Goal: Task Accomplishment & Management: Complete application form

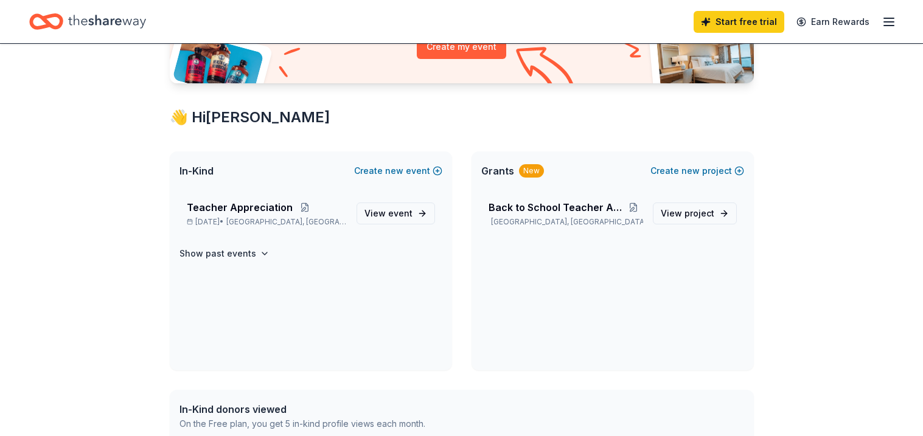
scroll to position [162, 0]
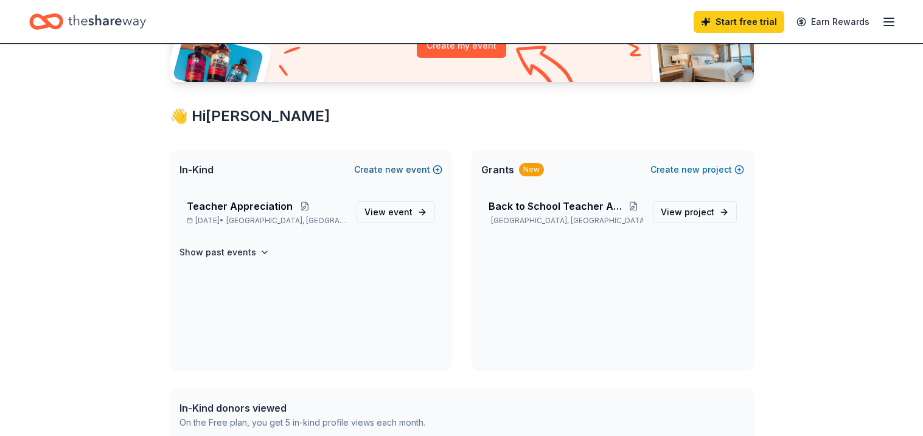
click at [391, 169] on span "new" at bounding box center [394, 170] width 18 height 15
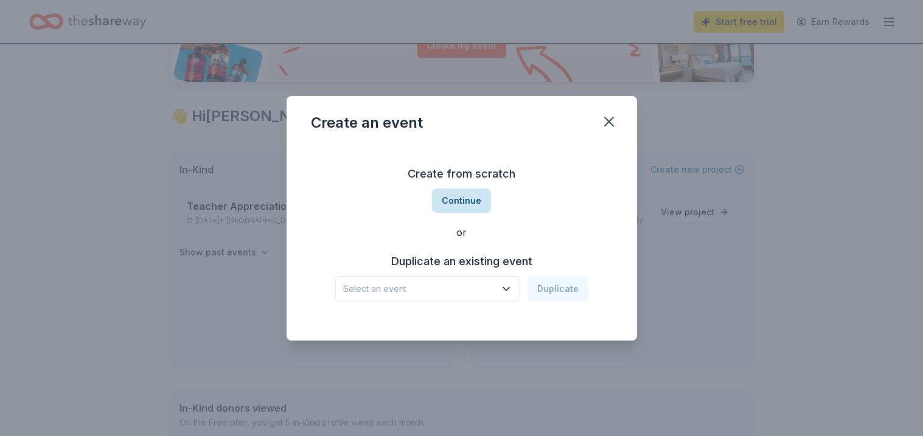
click at [462, 199] on button "Continue" at bounding box center [461, 201] width 59 height 24
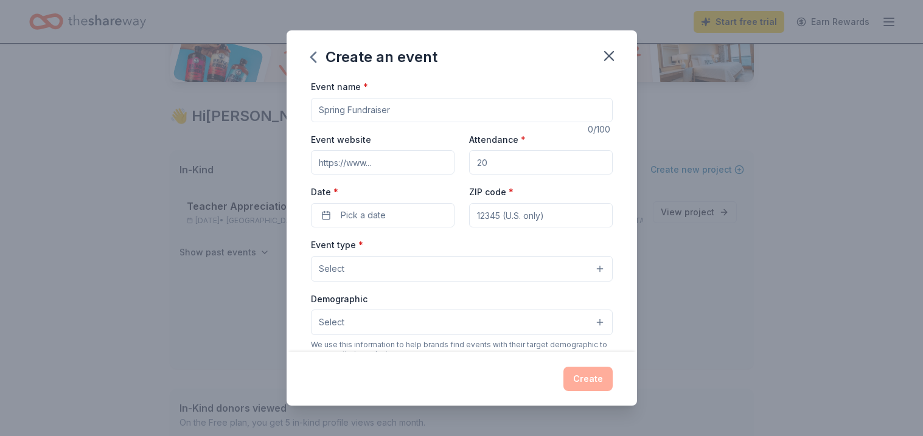
click at [352, 161] on input "Event website" at bounding box center [383, 162] width 144 height 24
click at [492, 164] on input "Attendance *" at bounding box center [541, 162] width 144 height 24
type input "400"
click at [385, 217] on button "Pick a date" at bounding box center [383, 215] width 144 height 24
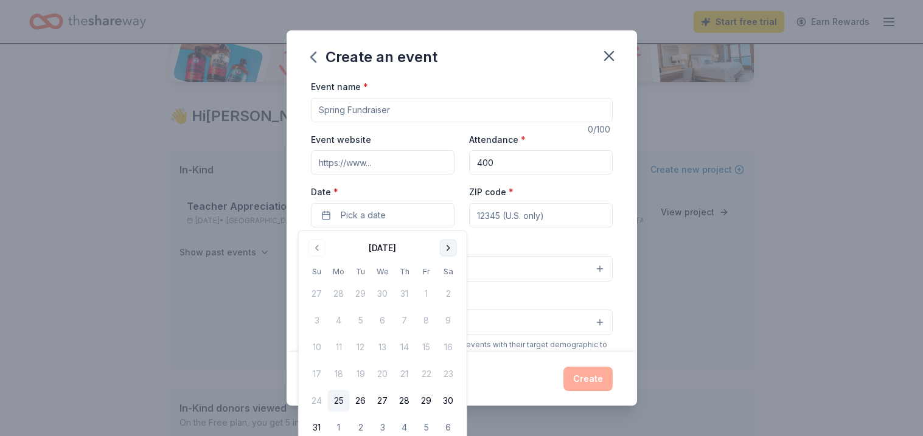
click at [455, 248] on button "Go to next month" at bounding box center [448, 248] width 17 height 17
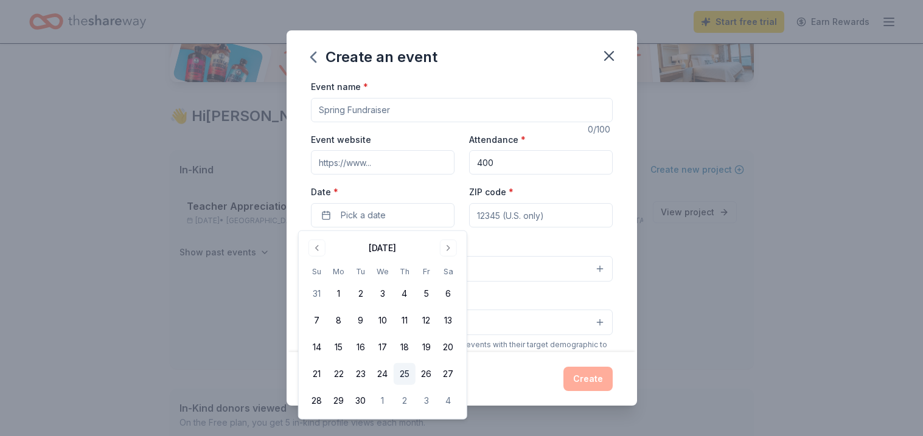
click at [406, 372] on button "25" at bounding box center [405, 374] width 22 height 22
click at [511, 220] on input "ZIP code *" at bounding box center [541, 215] width 144 height 24
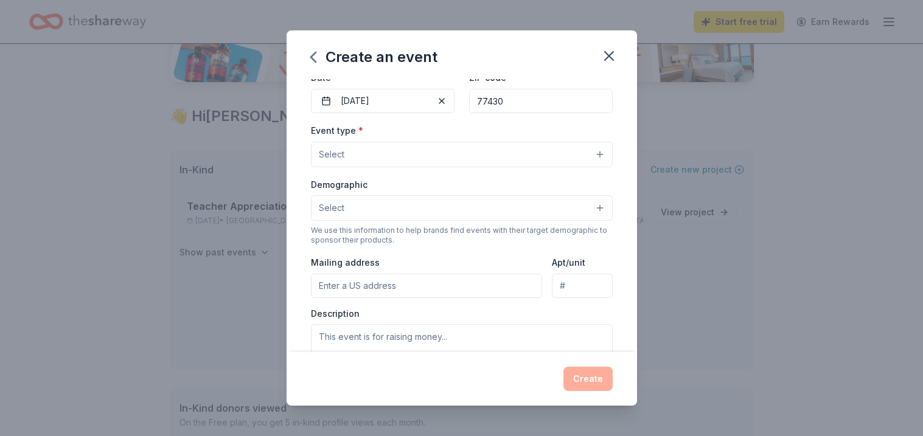
scroll to position [117, 0]
type input "77430"
click at [432, 163] on button "Select" at bounding box center [462, 152] width 302 height 26
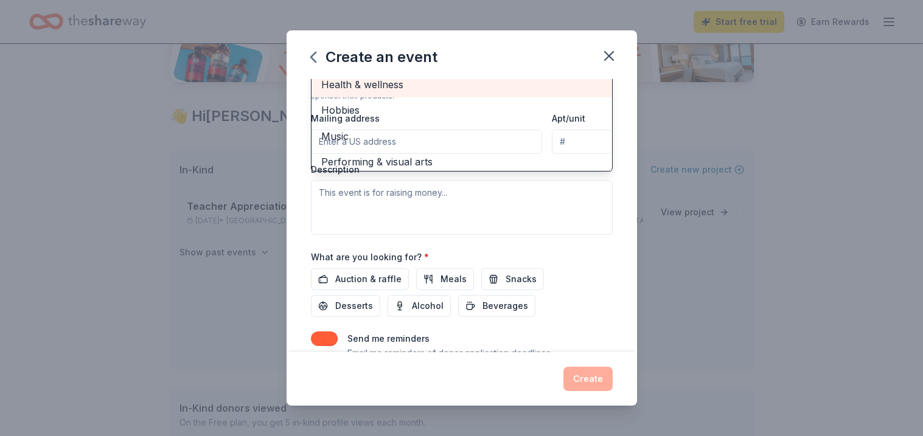
scroll to position [35, 0]
click at [261, 141] on div "Create an event Event name * 0 /100 Event website Attendance * 400 Date * 09/25…" at bounding box center [461, 218] width 923 height 436
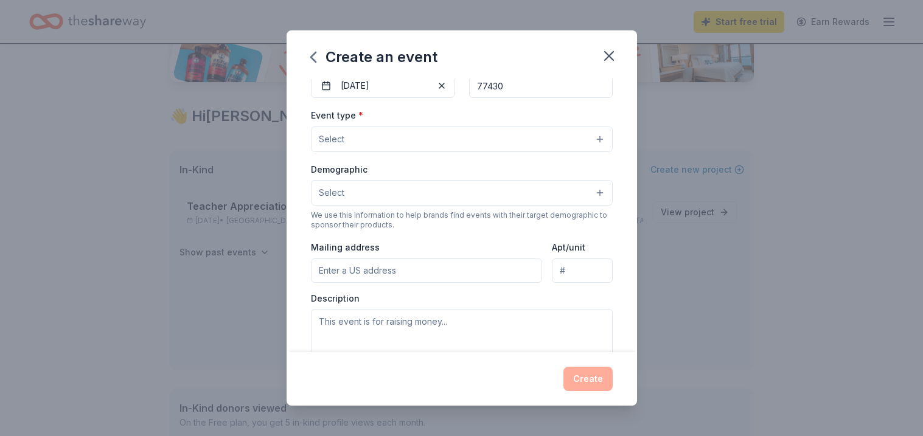
scroll to position [131, 0]
click at [592, 141] on button "Select" at bounding box center [462, 138] width 302 height 26
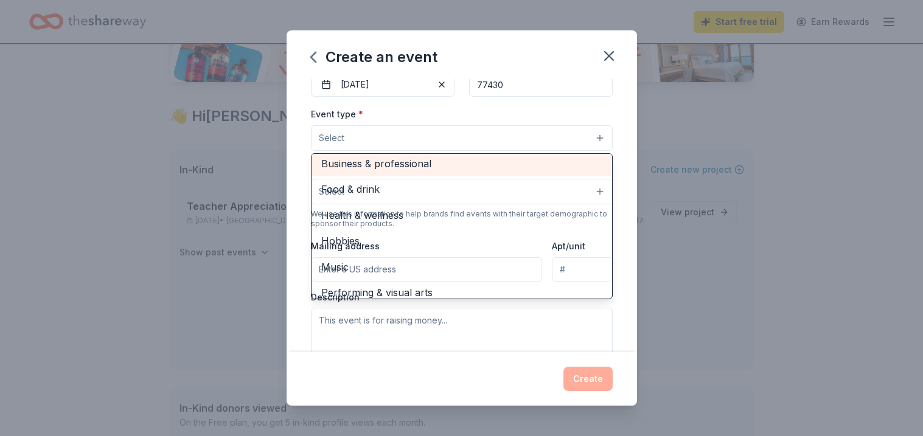
scroll to position [40, 0]
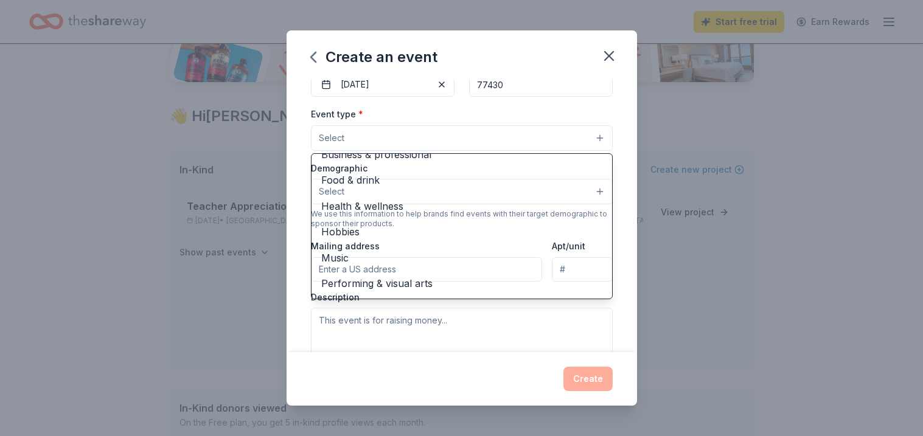
click at [348, 298] on div "Fundraiser Business & professional Food & drink Health & wellness Hobbies Music…" at bounding box center [462, 226] width 302 height 146
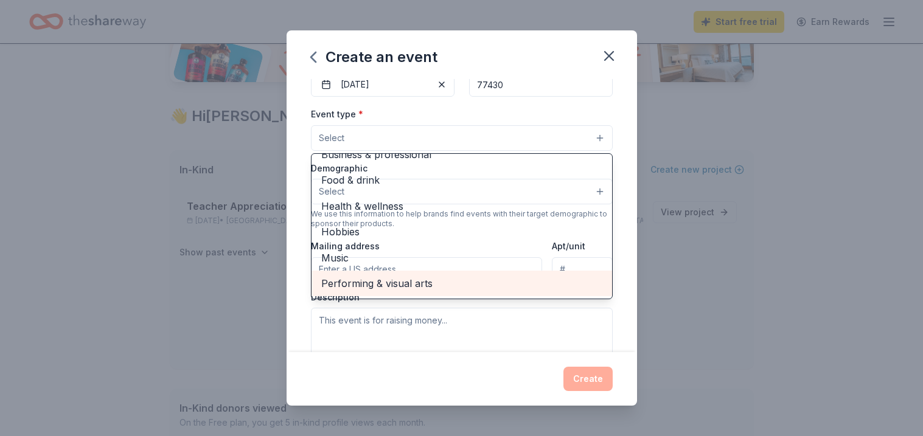
click at [349, 287] on span "Performing & visual arts" at bounding box center [461, 284] width 281 height 16
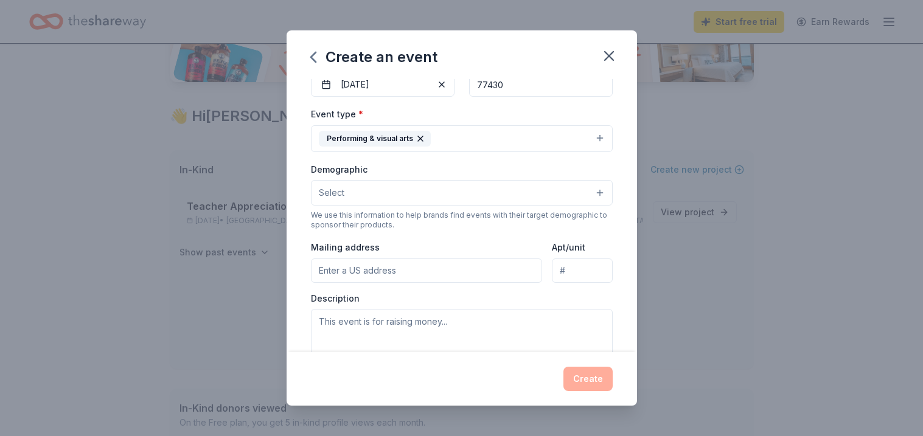
click at [495, 142] on button "Performing & visual arts" at bounding box center [462, 138] width 302 height 27
click at [418, 139] on icon "button" at bounding box center [420, 138] width 5 height 5
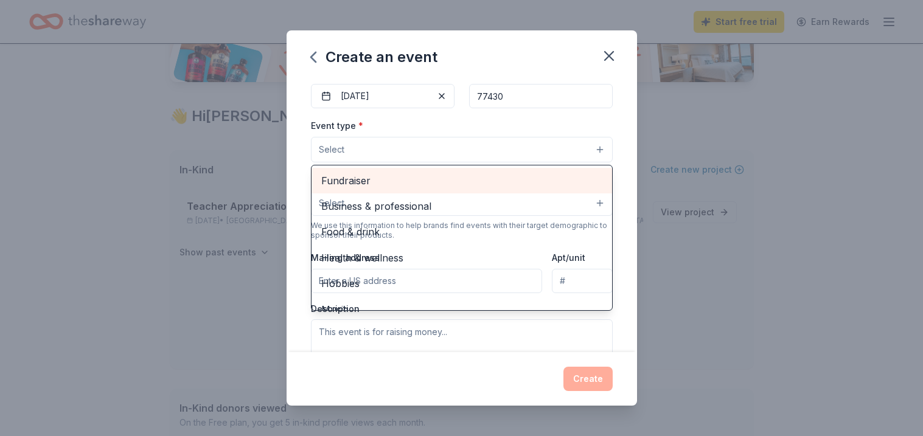
scroll to position [137, 0]
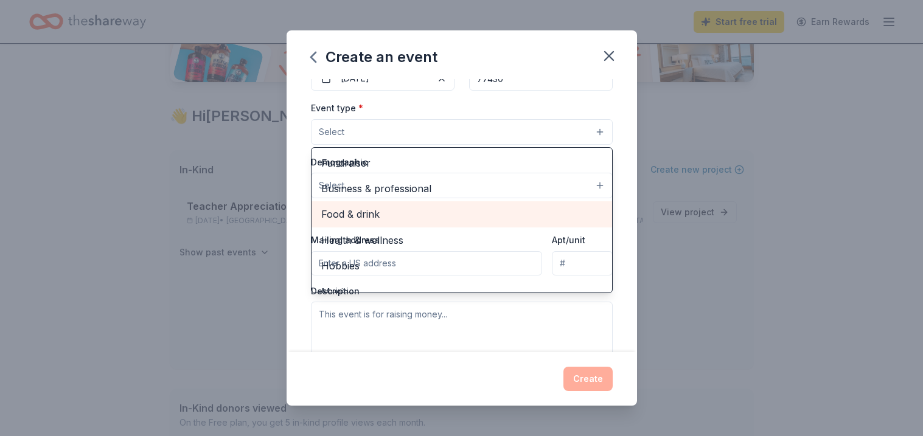
click at [381, 214] on span "Food & drink" at bounding box center [461, 214] width 281 height 16
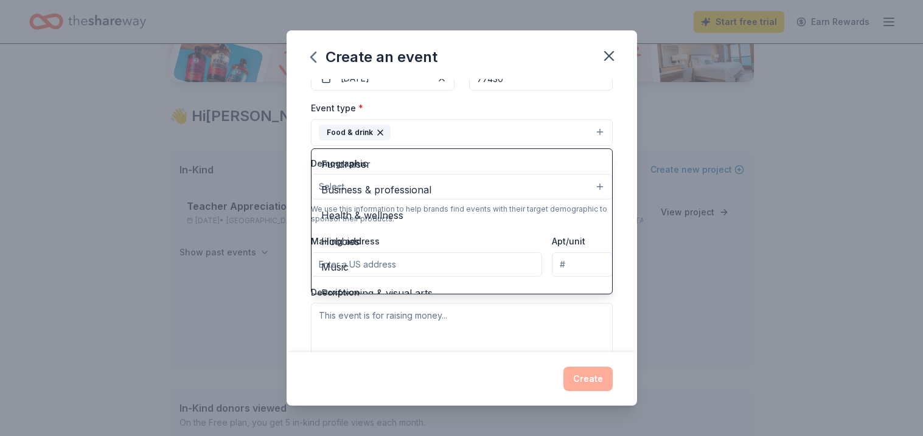
click at [518, 103] on div "Event type * Food & drink Fundraiser Business & professional Health & wellness …" at bounding box center [462, 123] width 302 height 46
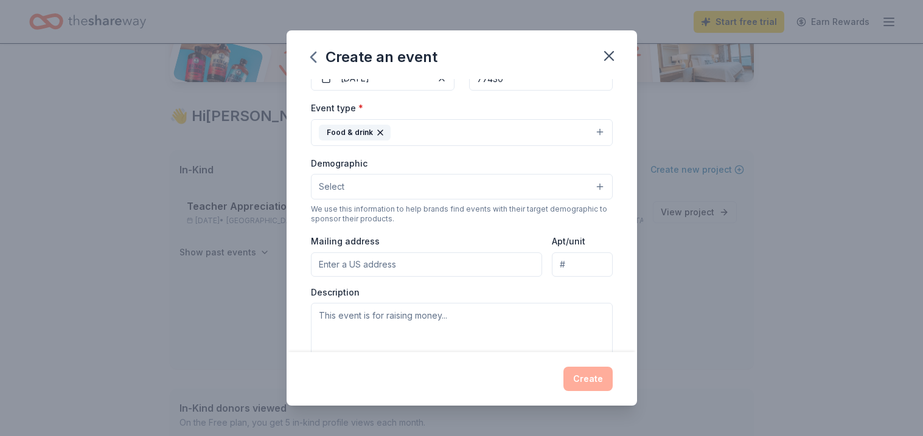
scroll to position [139, 0]
click at [419, 192] on button "Select" at bounding box center [462, 185] width 302 height 26
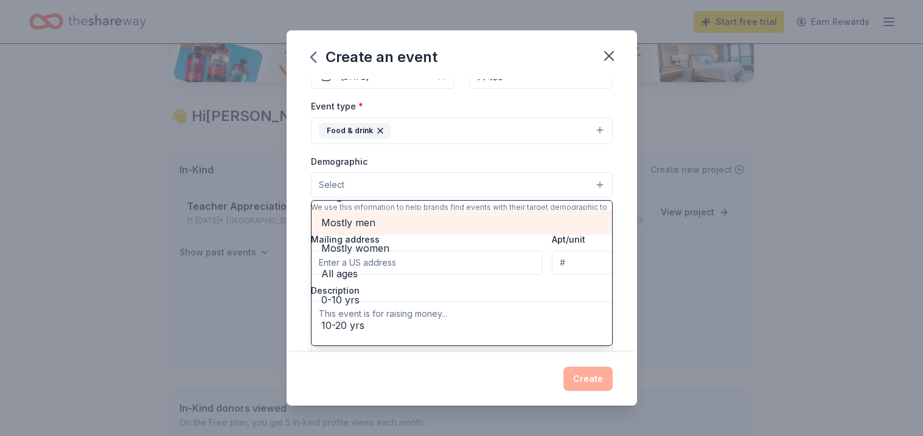
scroll to position [0, 0]
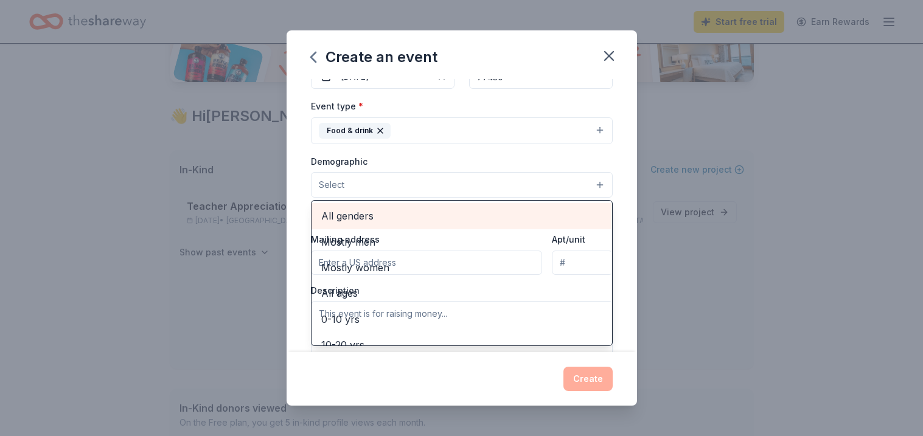
click at [360, 220] on span "All genders" at bounding box center [461, 216] width 281 height 16
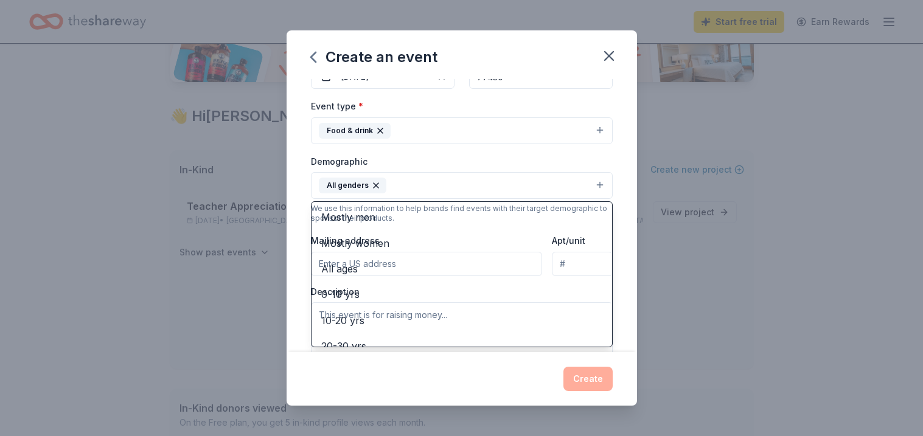
click at [441, 177] on button "All genders" at bounding box center [462, 185] width 302 height 27
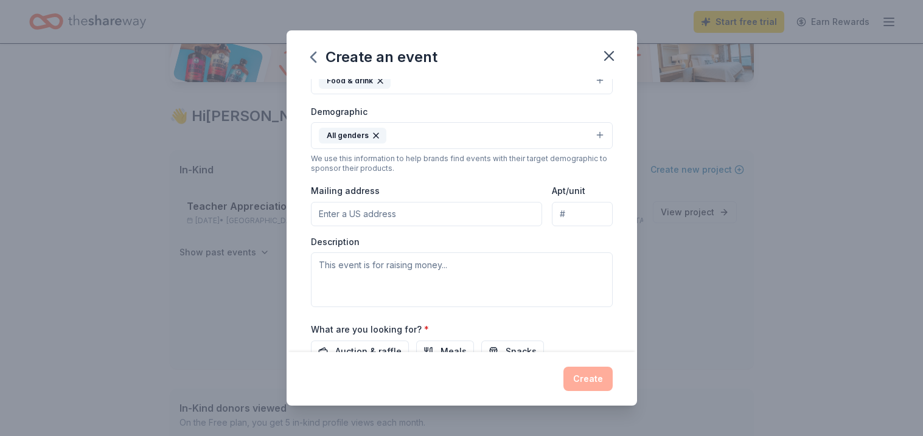
scroll to position [191, 0]
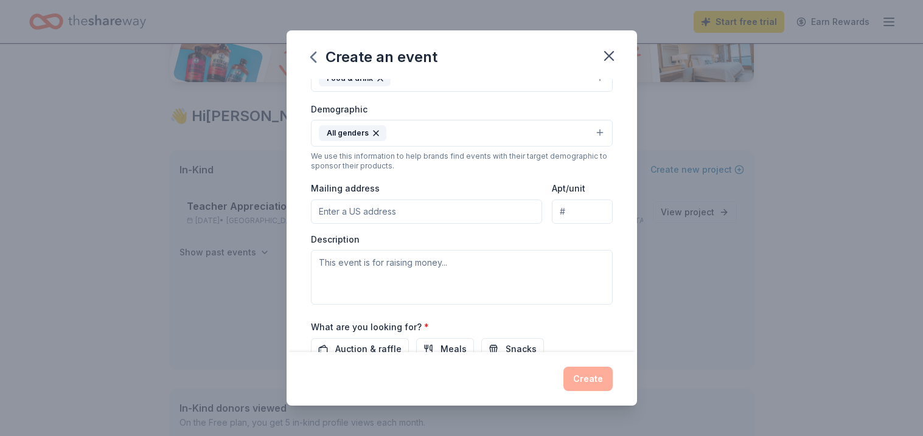
click at [371, 217] on input "Mailing address" at bounding box center [427, 212] width 232 height 24
type input "1895 Longmire Road, Conroe, TX, 77304"
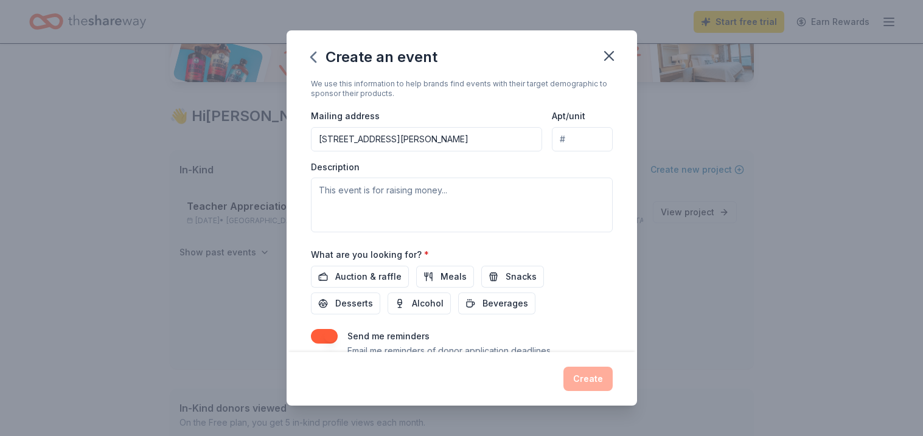
scroll to position [275, 0]
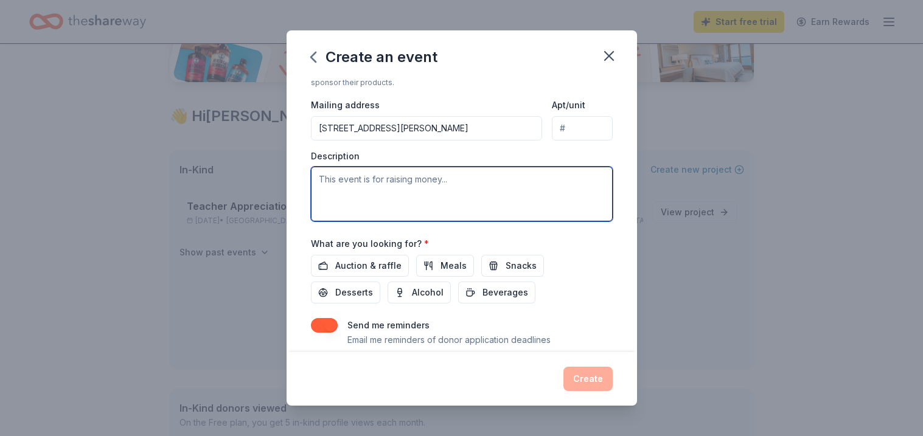
click at [371, 191] on textarea at bounding box center [462, 194] width 302 height 55
type textarea "T"
paste textarea "On Wednesday, September 24 (6–7:30 PM), we’re celebrating Hispanic culture and …"
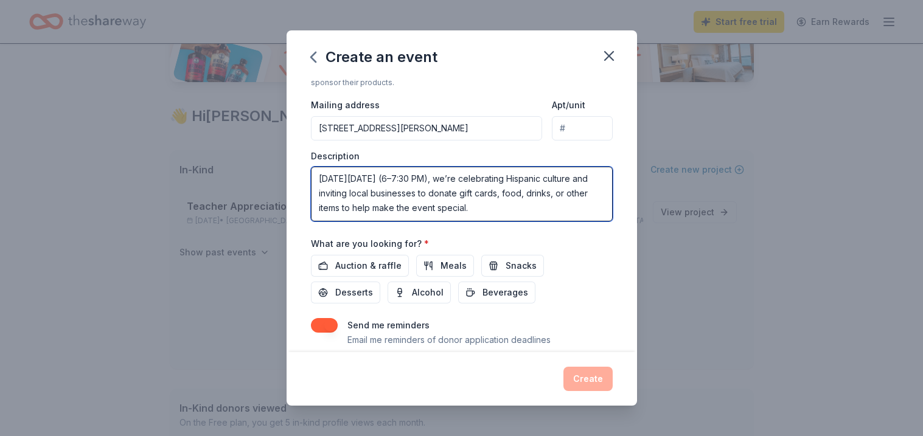
scroll to position [0, 0]
click at [520, 181] on textarea "On Wednesday, September 24 (6–7:30 PM), we’re celebrating Hispanic culture and …" at bounding box center [462, 194] width 302 height 55
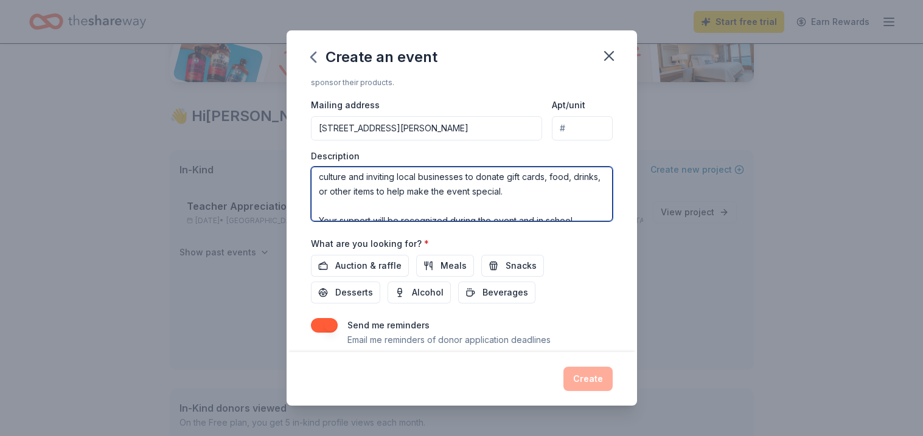
scroll to position [18, 0]
click at [433, 175] on textarea "On Wednesday, September 24 (6–7:30 PM), Peet Junior High is celebrating Hispani…" at bounding box center [462, 194] width 302 height 55
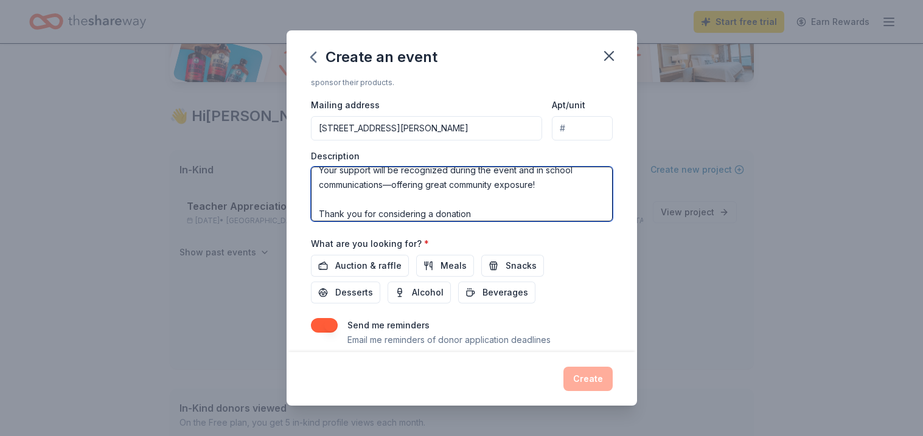
scroll to position [72, 0]
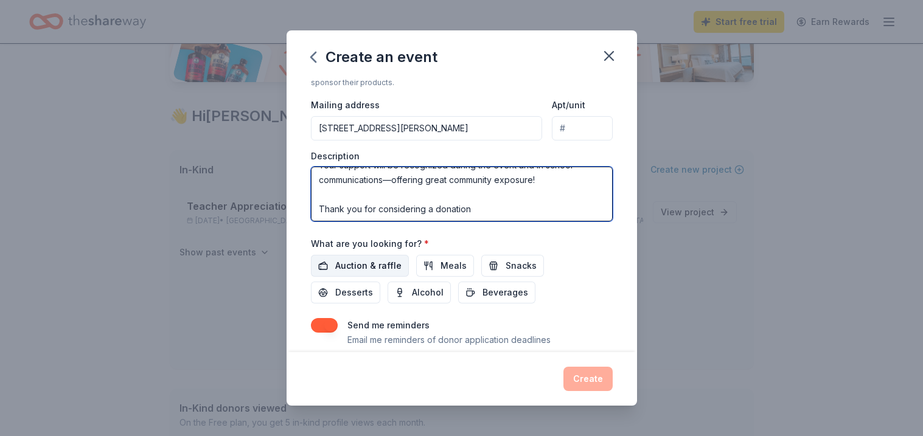
type textarea "On Wednesday, September 24 (6–7:30 PM), Peet Junior High is celebrating Hispani…"
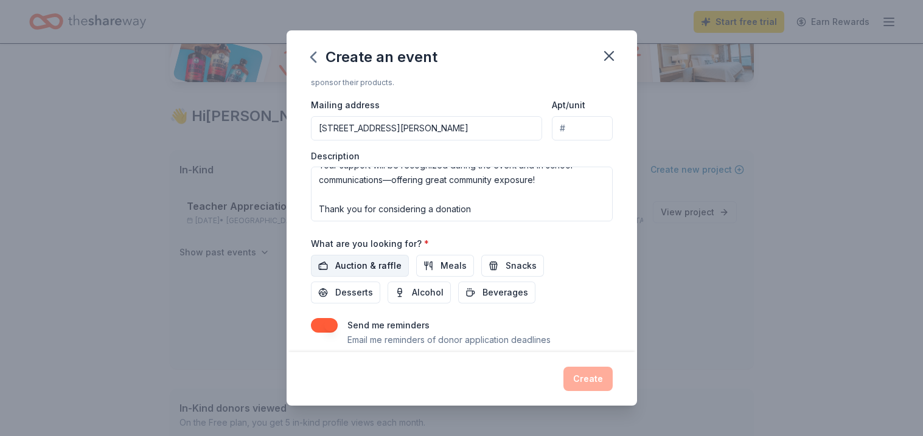
click at [386, 264] on span "Auction & raffle" at bounding box center [368, 266] width 66 height 15
click at [441, 264] on span "Meals" at bounding box center [454, 266] width 26 height 15
click at [495, 268] on button "Snacks" at bounding box center [512, 266] width 63 height 22
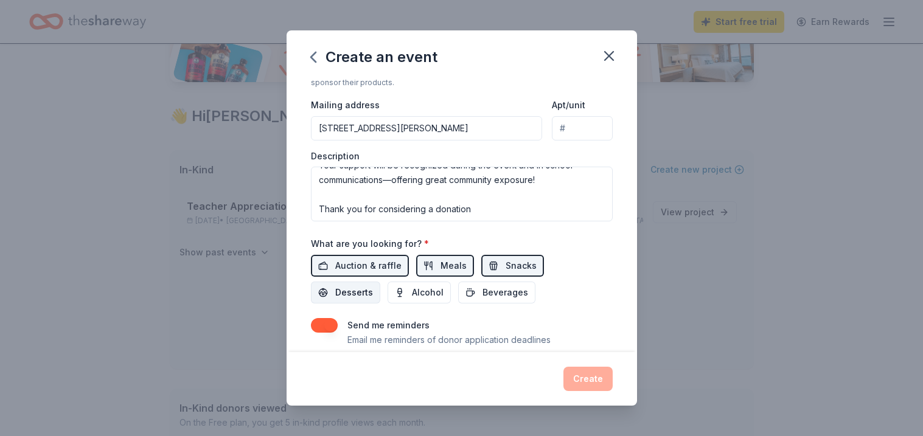
click at [380, 282] on button "Desserts" at bounding box center [345, 293] width 69 height 22
click at [458, 303] on button "Beverages" at bounding box center [496, 293] width 77 height 22
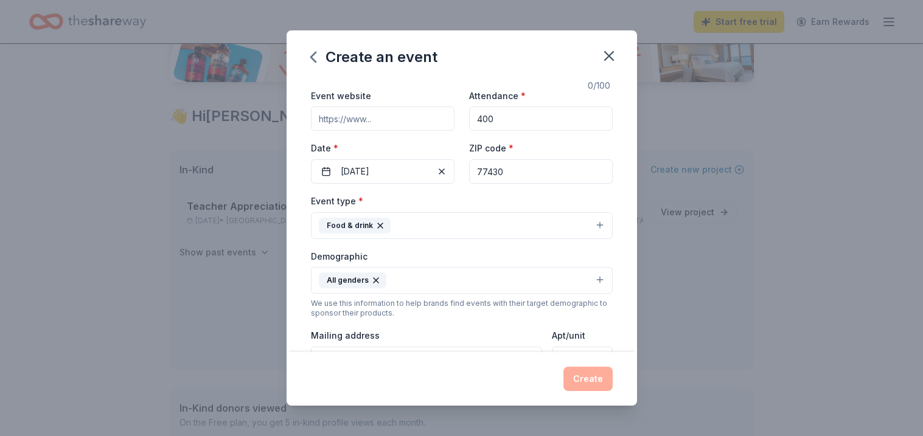
scroll to position [43, 0]
click at [539, 177] on input "77430" at bounding box center [541, 172] width 144 height 24
type input "77304"
click at [551, 139] on div "Event website Attendance * 400 Date * 09/25/2025 ZIP code * 77304" at bounding box center [462, 137] width 302 height 96
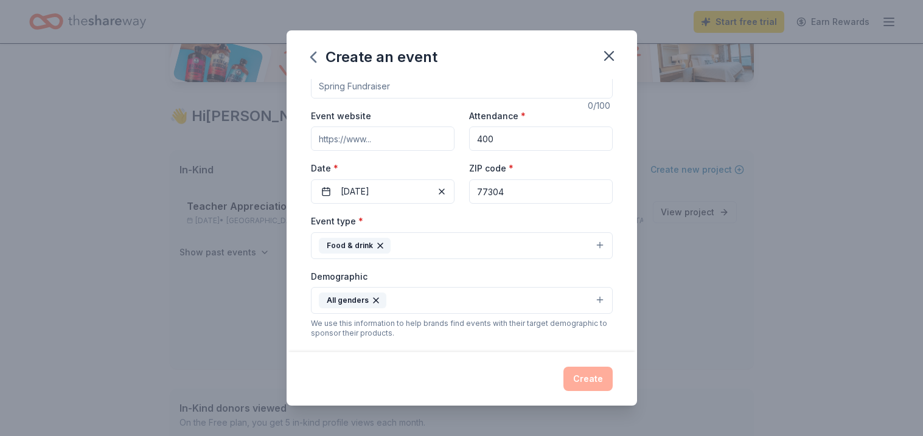
scroll to position [9, 0]
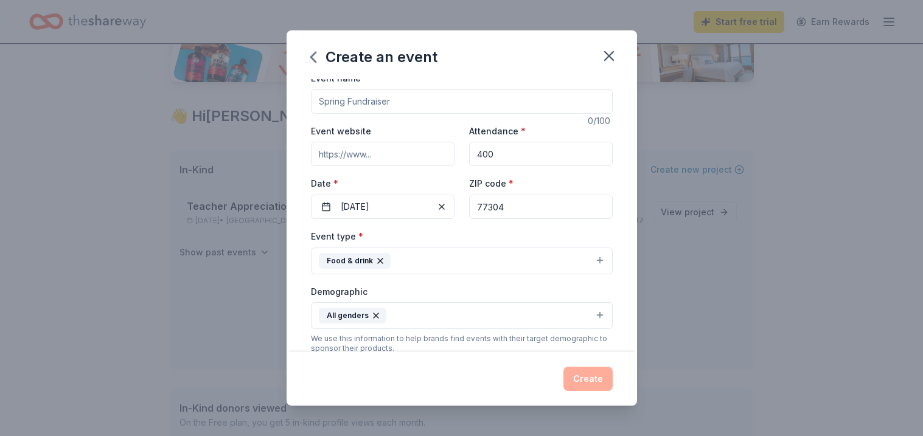
click at [323, 156] on input "Event website" at bounding box center [383, 154] width 144 height 24
paste input "https://peet.conroeisd.net/"
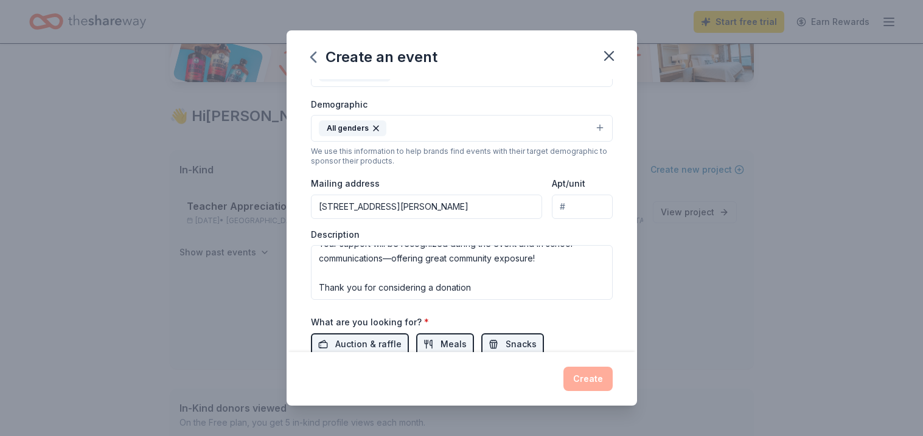
scroll to position [312, 0]
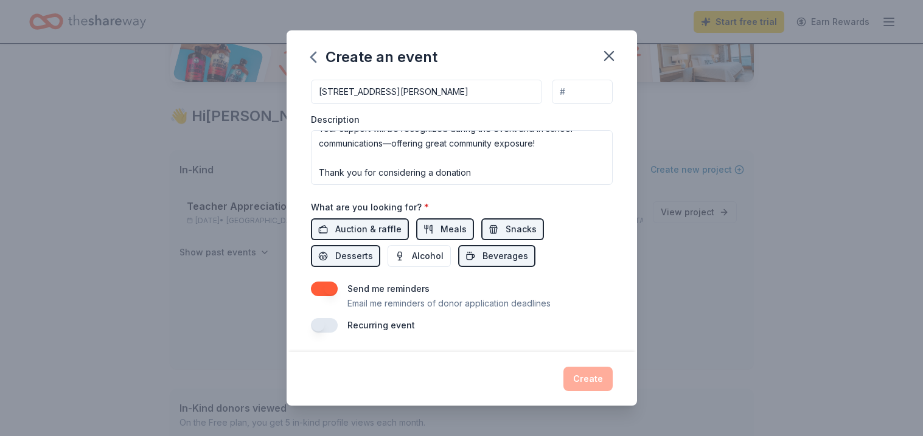
type input "https://peet.conroeisd.net/"
click at [509, 336] on div "Event name * 0 /100 Event website https://peet.conroeisd.net/ Attendance * 400 …" at bounding box center [462, 215] width 351 height 273
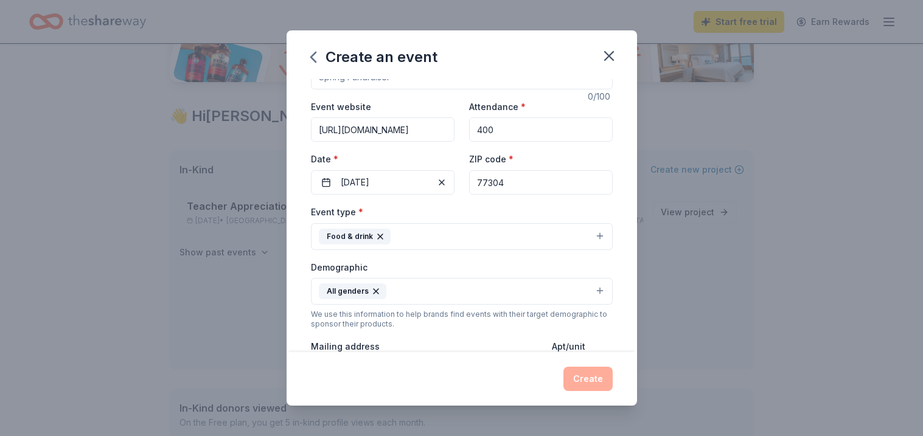
scroll to position [0, 0]
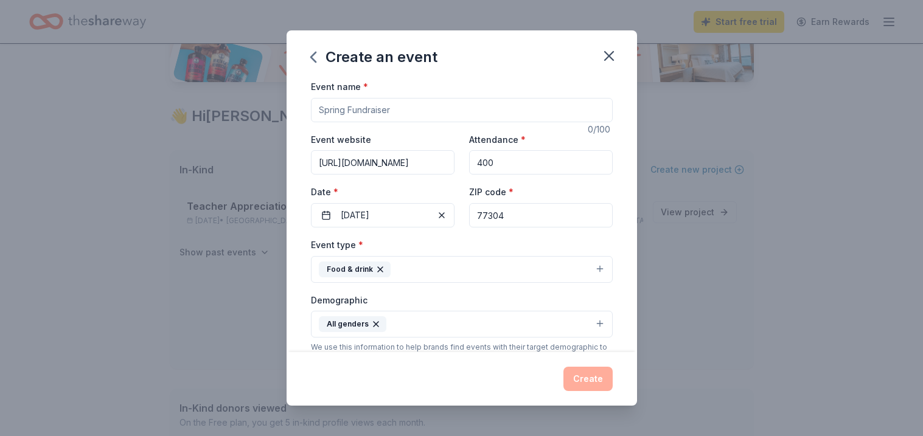
click at [399, 112] on input "Event name *" at bounding box center [462, 110] width 302 height 24
type input "H"
type input "Peet Junior High 3rd Annual Hispanic Heritage Night"
click at [579, 379] on button "Create" at bounding box center [588, 379] width 49 height 24
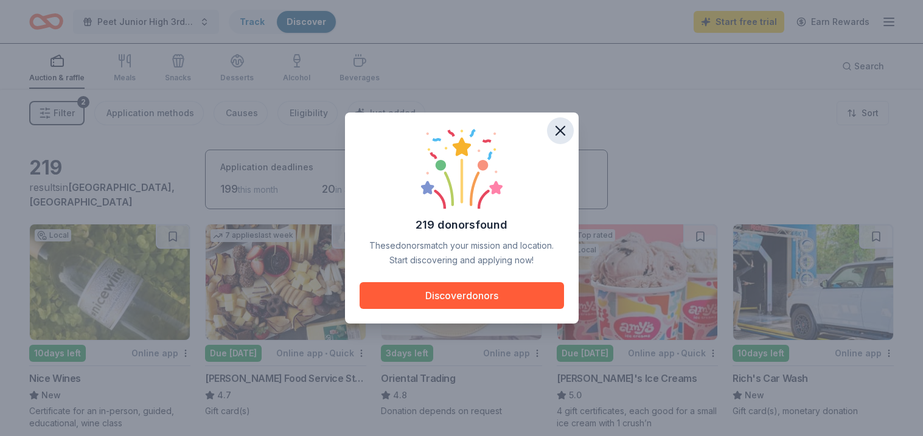
click at [561, 132] on icon "button" at bounding box center [560, 131] width 9 height 9
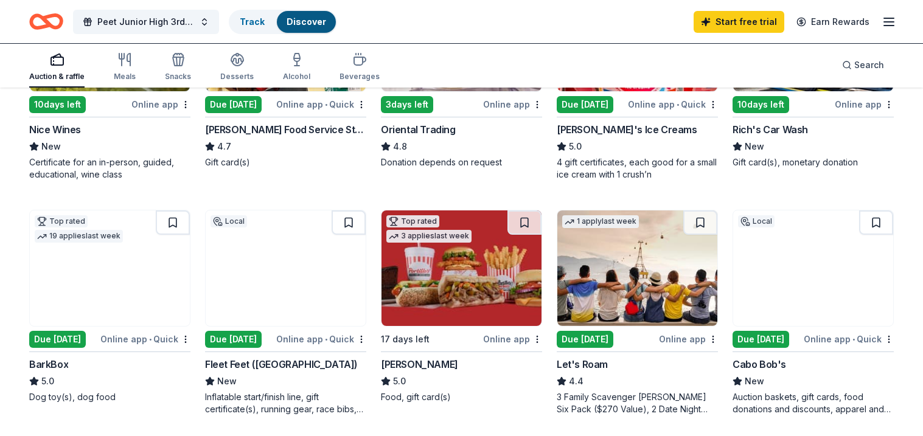
scroll to position [251, 0]
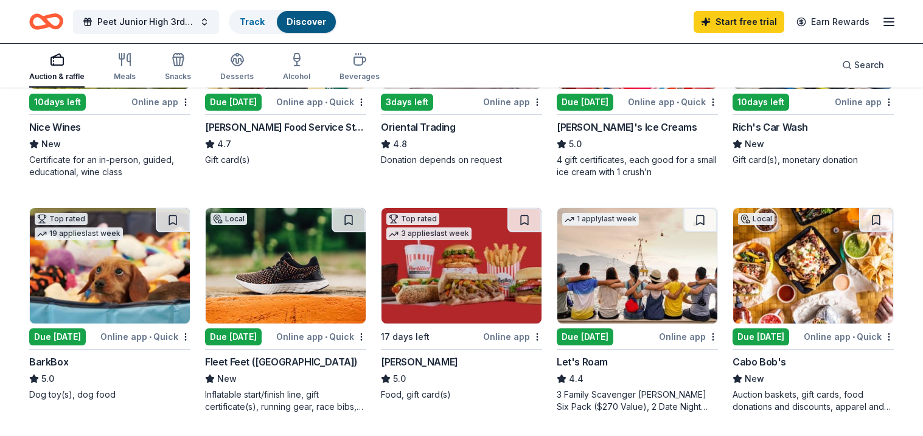
click at [562, 120] on div "Amy's Ice Creams" at bounding box center [627, 127] width 141 height 15
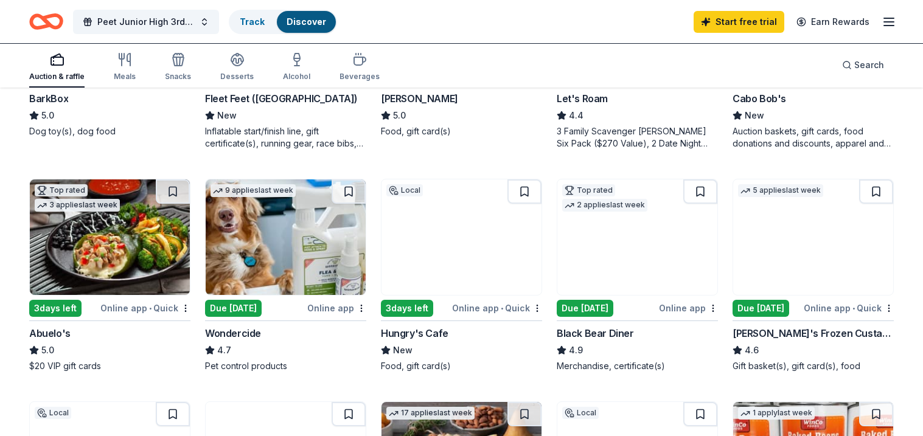
scroll to position [517, 0]
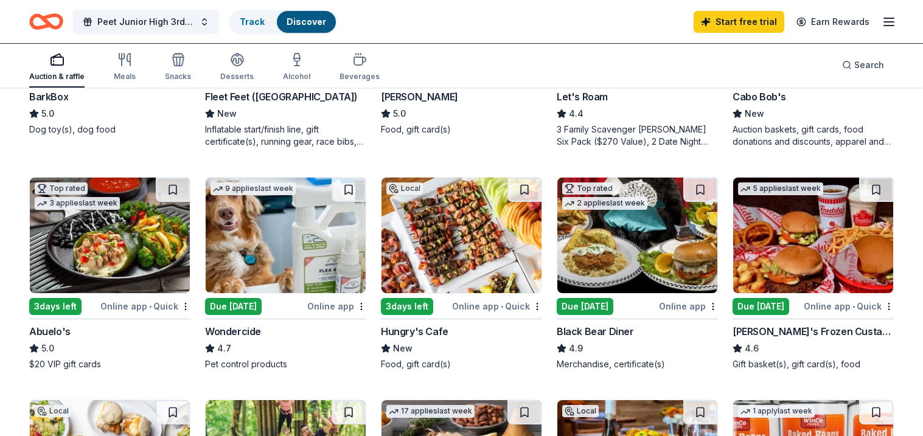
click at [107, 265] on img at bounding box center [110, 236] width 160 height 116
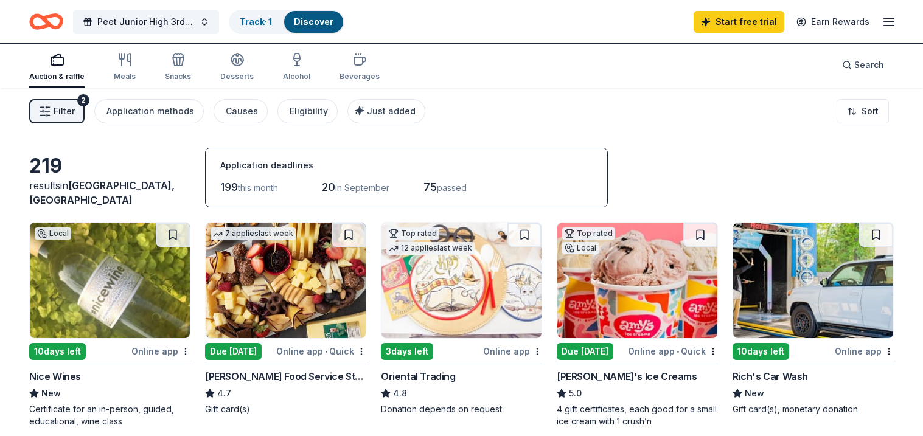
scroll to position [2, 0]
click at [129, 76] on div "Meals" at bounding box center [125, 77] width 22 height 10
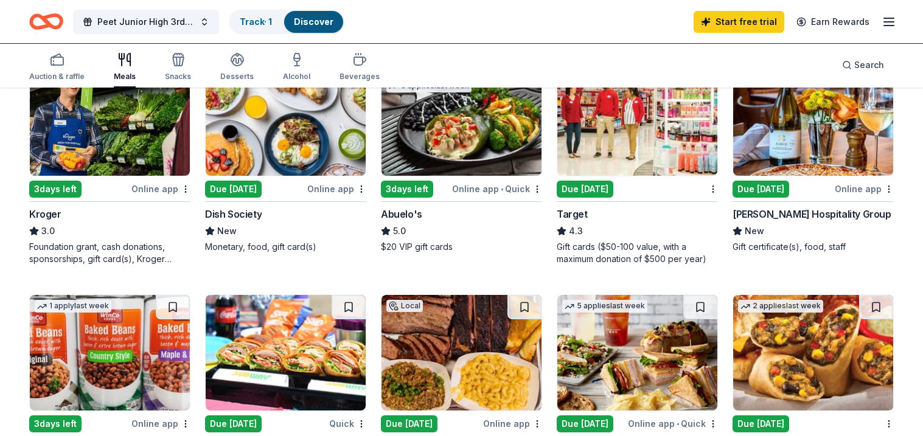
scroll to position [399, 0]
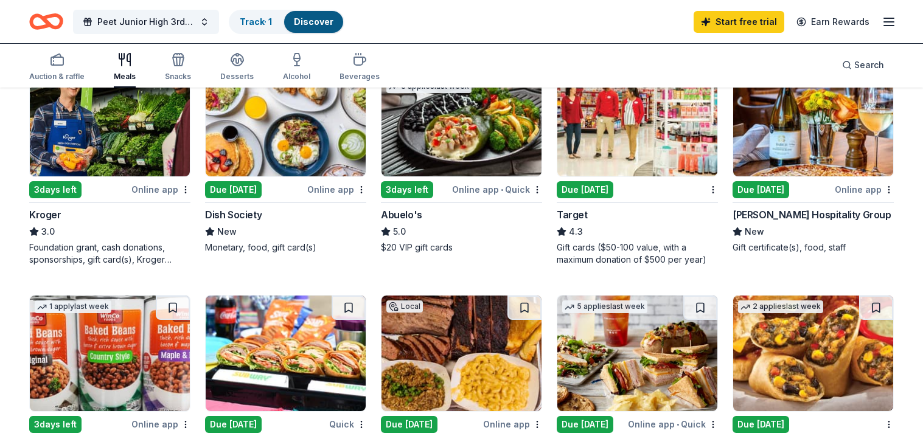
click at [130, 166] on img at bounding box center [110, 119] width 160 height 116
click at [629, 162] on img at bounding box center [638, 119] width 160 height 116
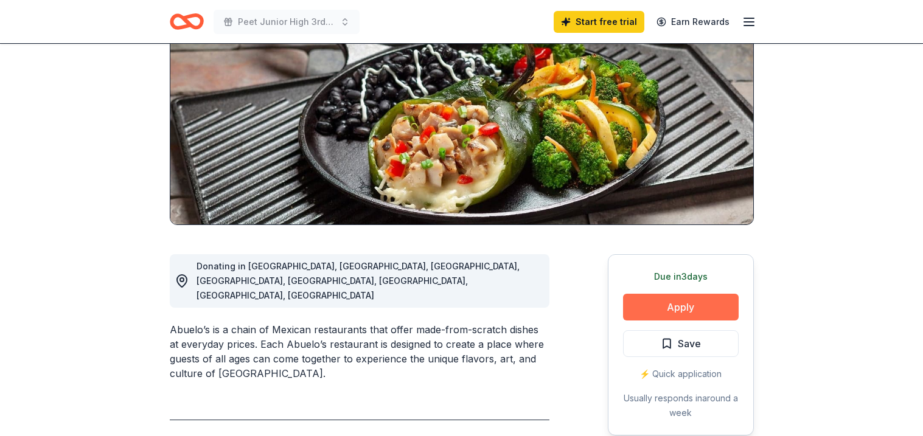
scroll to position [145, 0]
click at [653, 305] on button "Apply" at bounding box center [681, 307] width 116 height 27
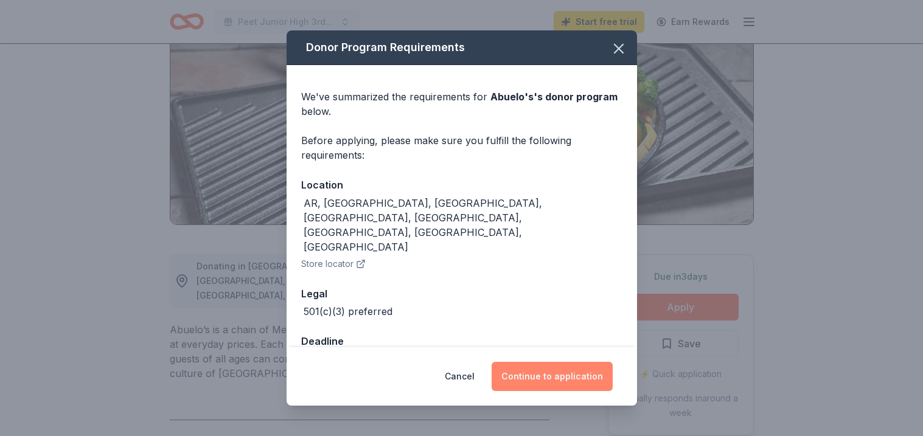
click at [550, 373] on button "Continue to application" at bounding box center [552, 376] width 121 height 29
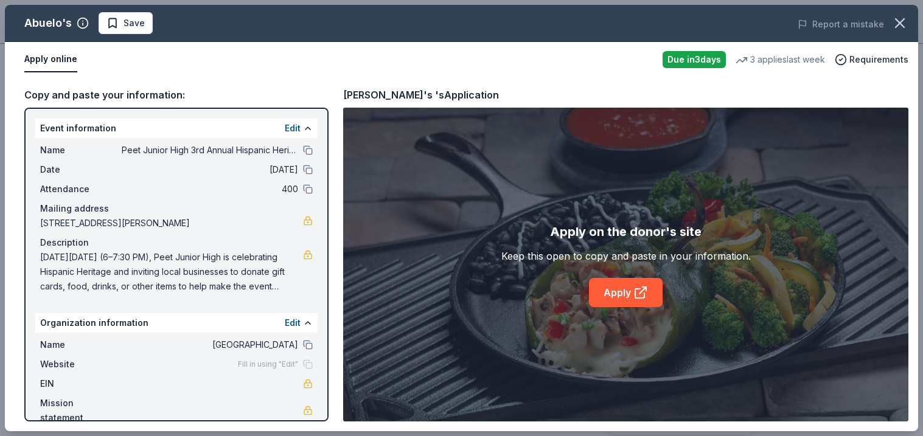
scroll to position [3, 0]
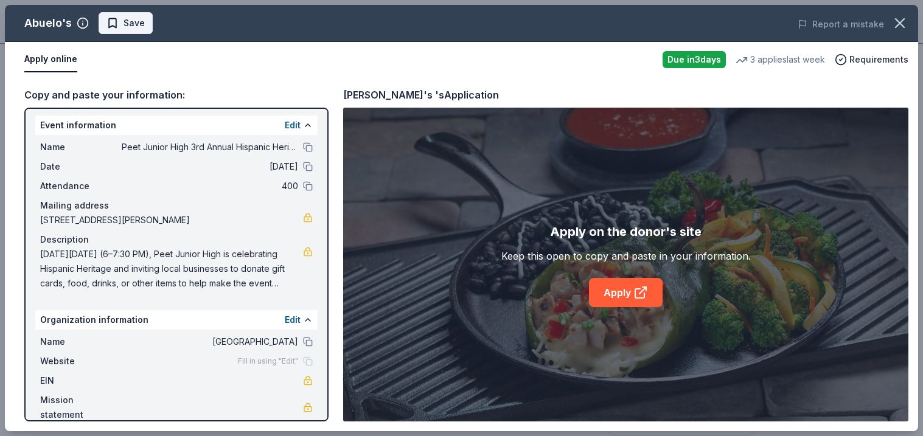
click at [126, 27] on span "Save" at bounding box center [134, 23] width 21 height 15
click at [51, 57] on button "Apply online" at bounding box center [50, 60] width 53 height 26
click at [50, 60] on button "Apply online" at bounding box center [50, 60] width 53 height 26
click at [607, 294] on link "Apply" at bounding box center [626, 292] width 74 height 29
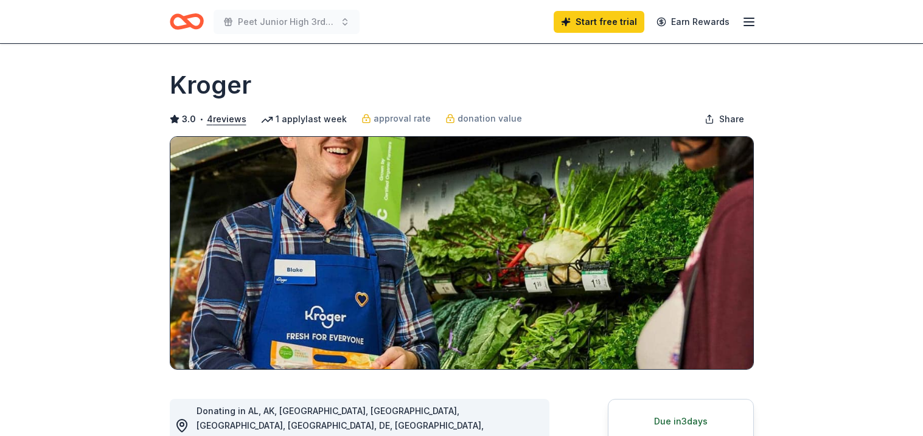
scroll to position [66, 0]
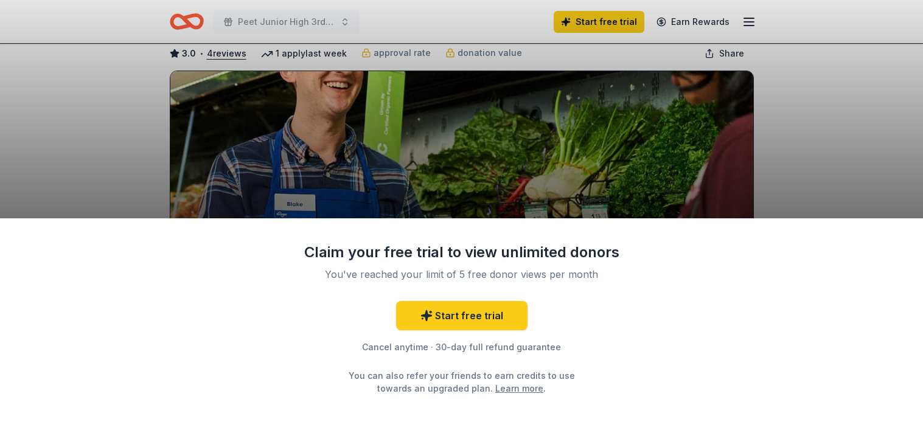
click at [771, 197] on div "Claim your free trial to view unlimited donors You've reached your limit of 5 f…" at bounding box center [461, 218] width 923 height 436
click at [818, 164] on div "Claim your free trial to view unlimited donors You've reached your limit of 5 f…" at bounding box center [461, 218] width 923 height 436
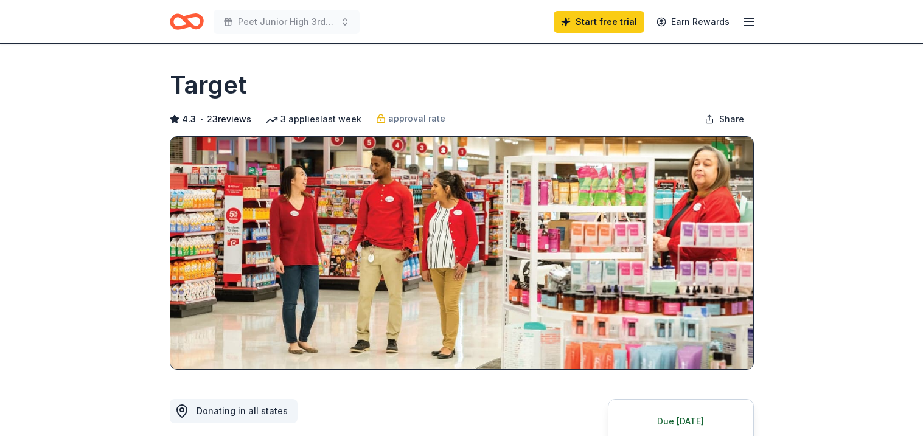
scroll to position [169, 0]
